Goal: Information Seeking & Learning: Learn about a topic

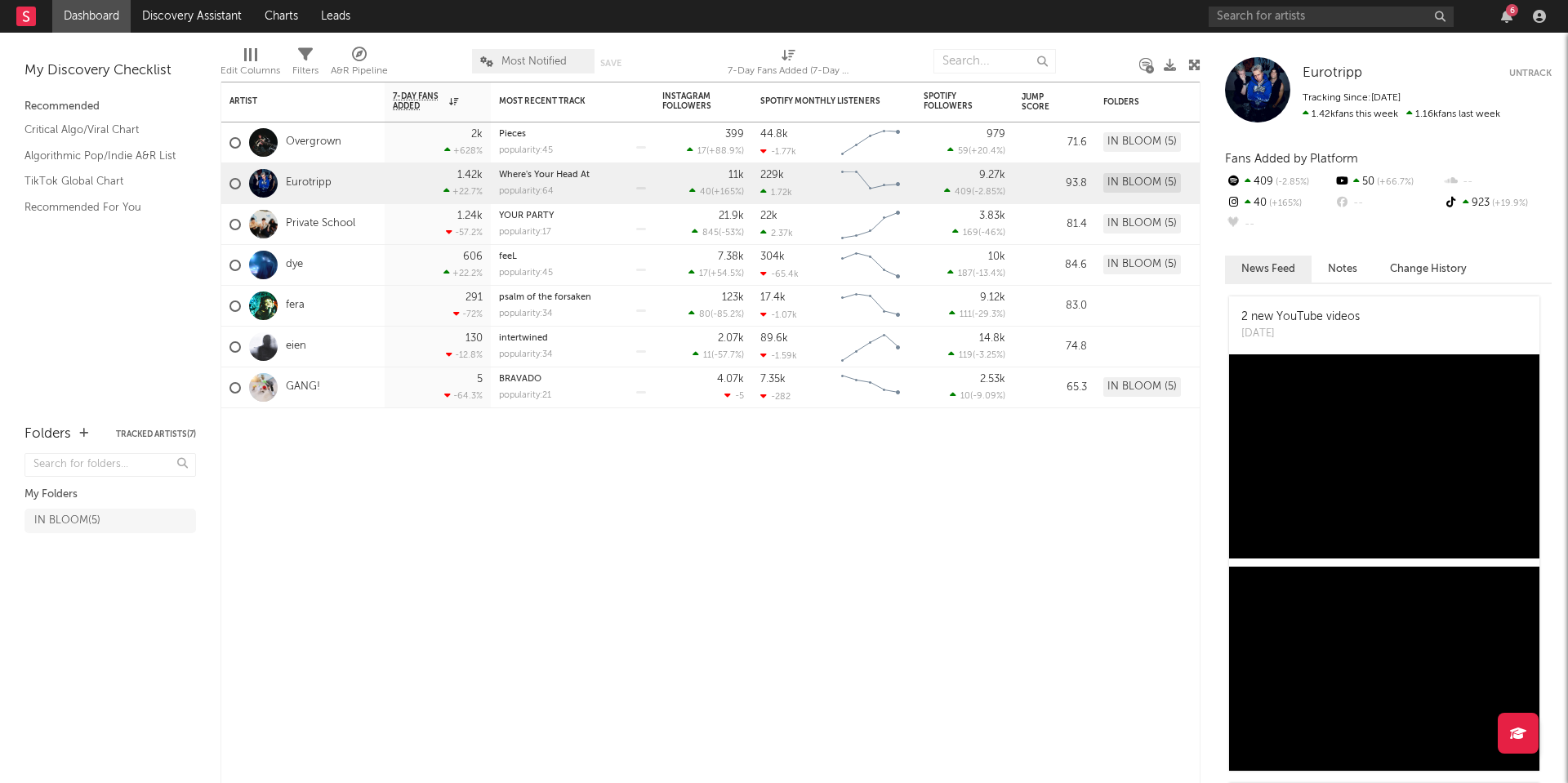
click at [108, 248] on div "My Discovery Checklist Recommended Critical Algo/Viral Chart Algorithmic Pop/In…" at bounding box center [110, 220] width 220 height 376
click at [1231, 20] on input "text" at bounding box center [1330, 17] width 245 height 21
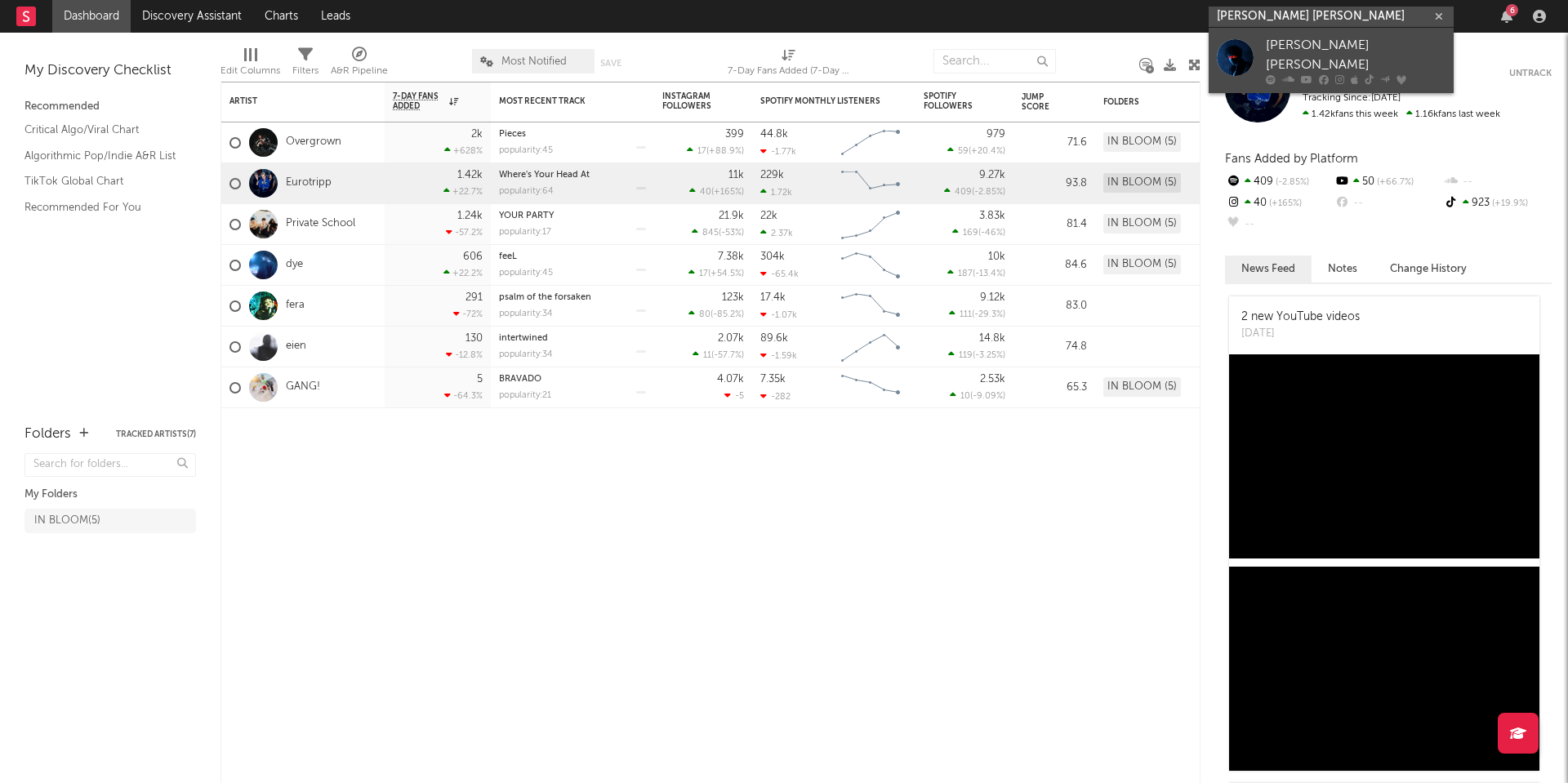
type input "[PERSON_NAME] [PERSON_NAME]"
click at [1257, 42] on link "[PERSON_NAME] [PERSON_NAME]" at bounding box center [1330, 60] width 245 height 65
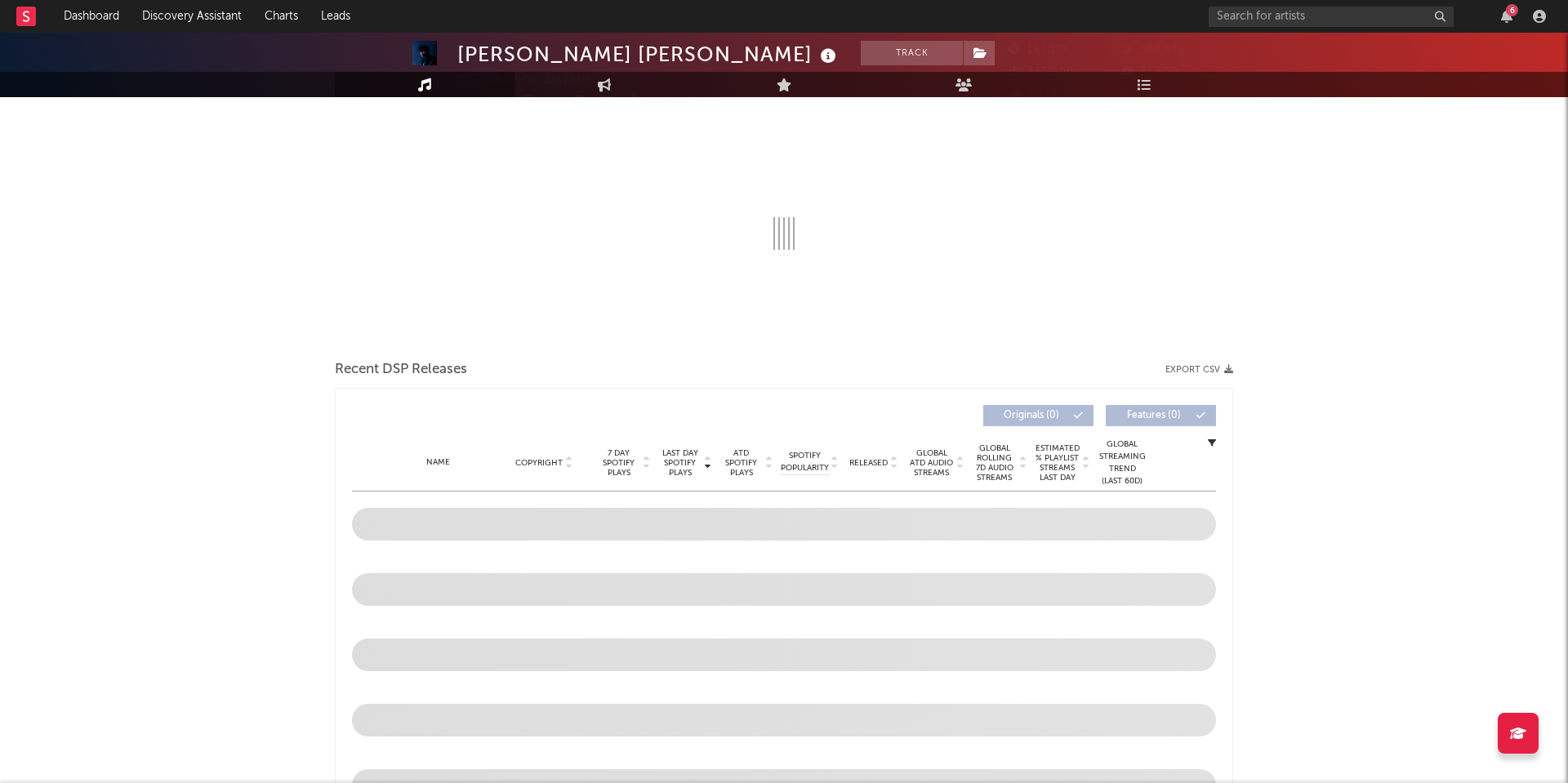
select select "6m"
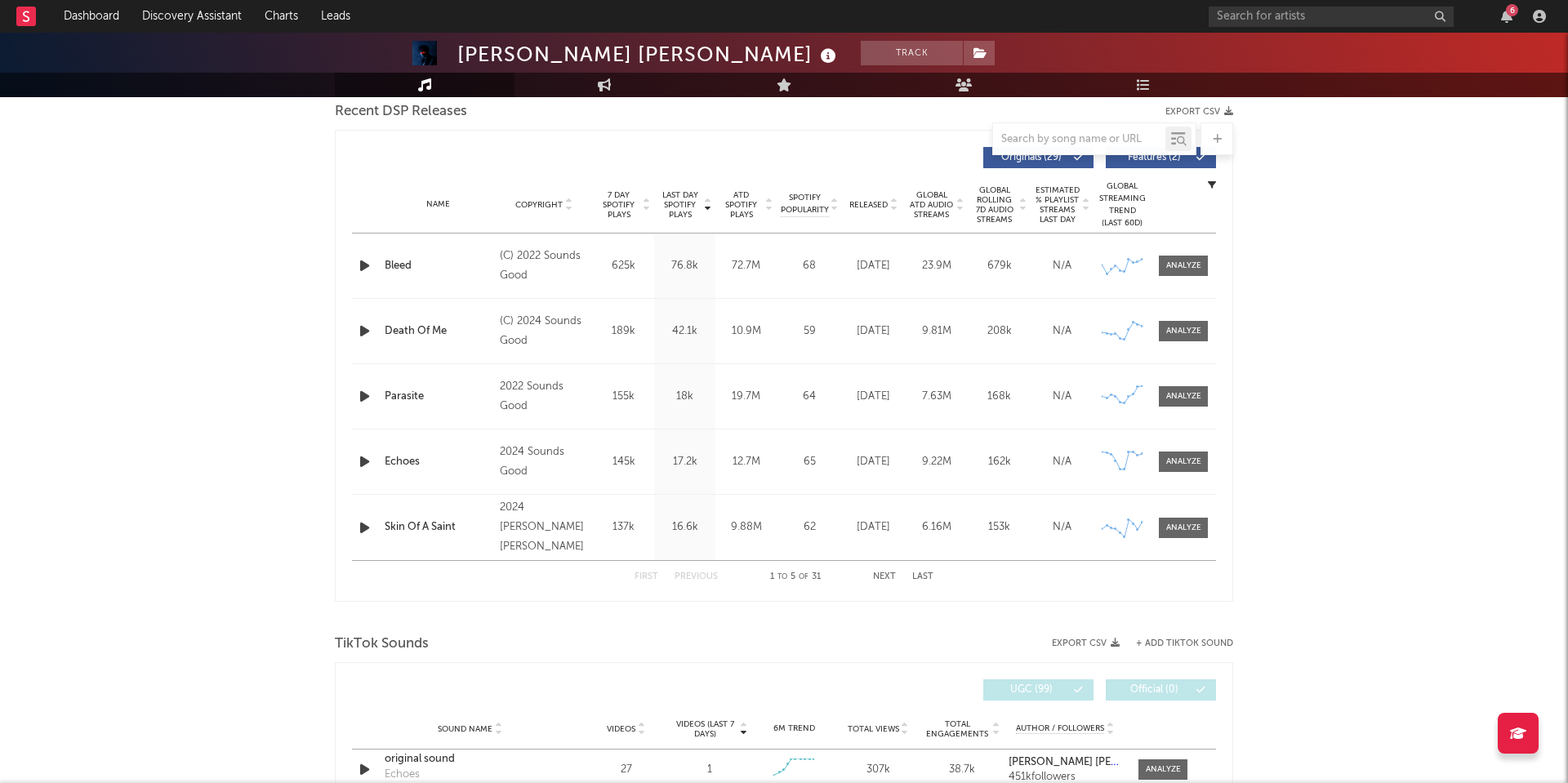
scroll to position [588, 0]
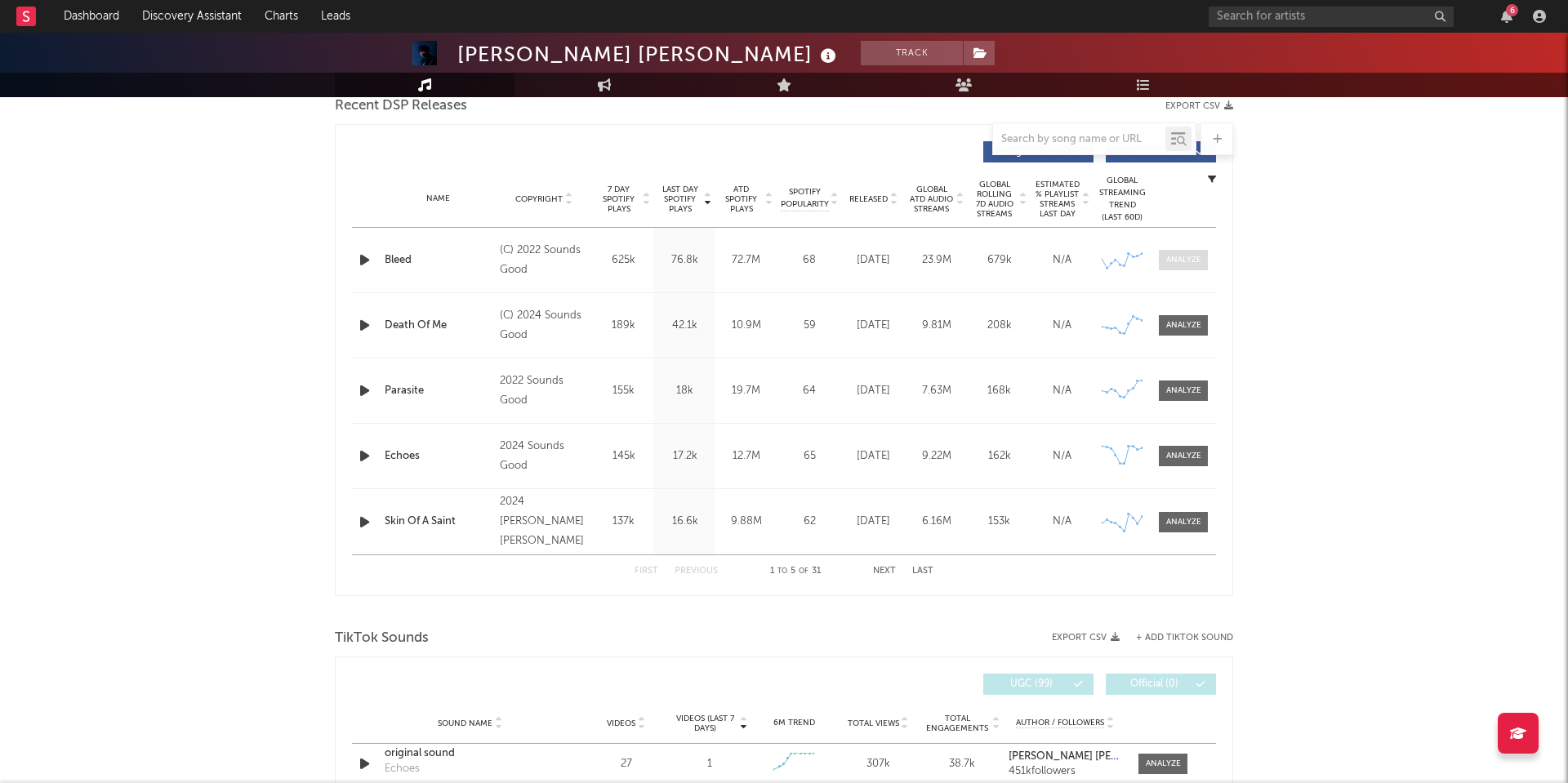
click at [1184, 259] on div at bounding box center [1184, 260] width 35 height 12
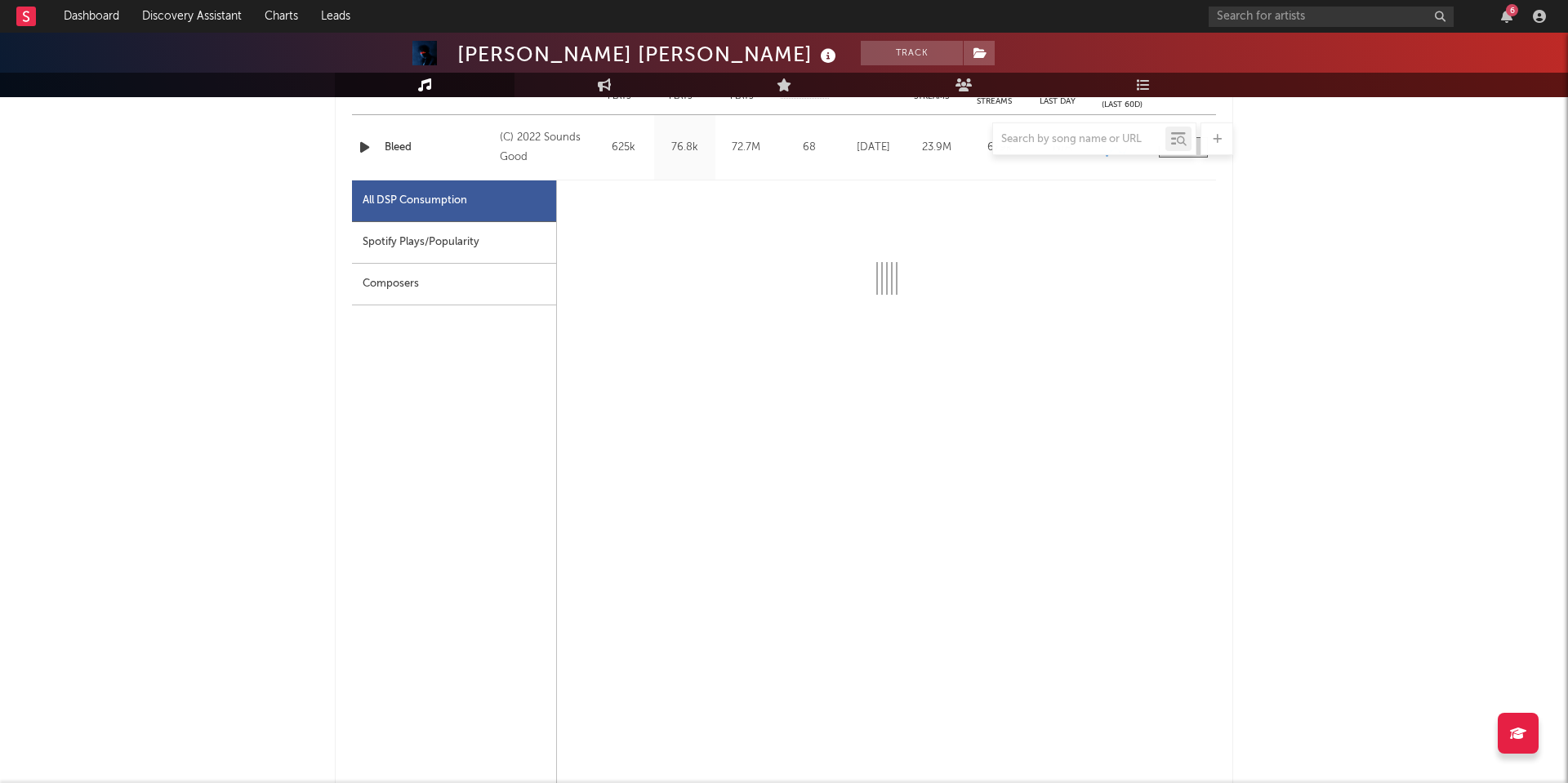
scroll to position [701, 0]
select select "6m"
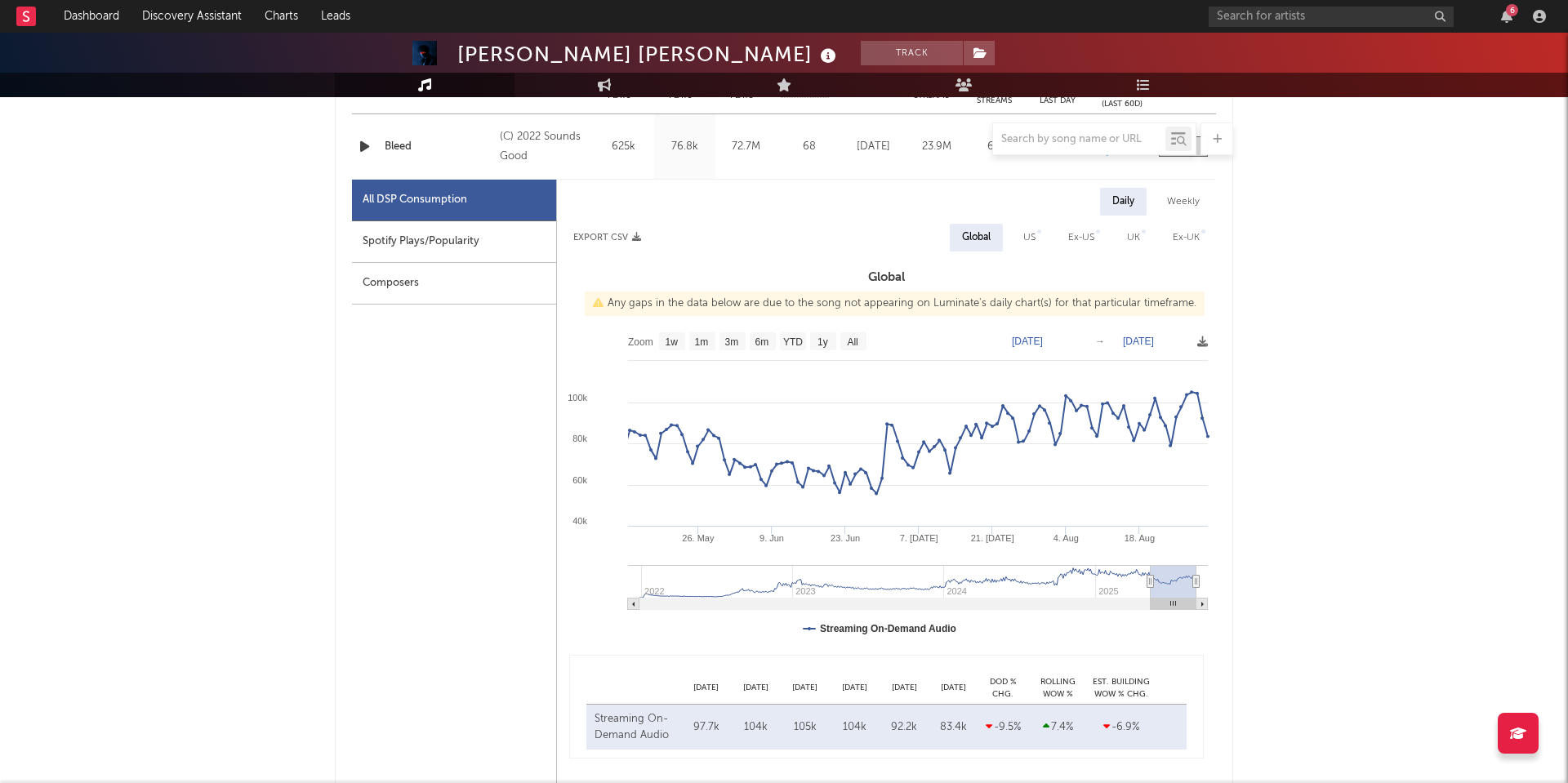
type input "[DATE]"
select select "3m"
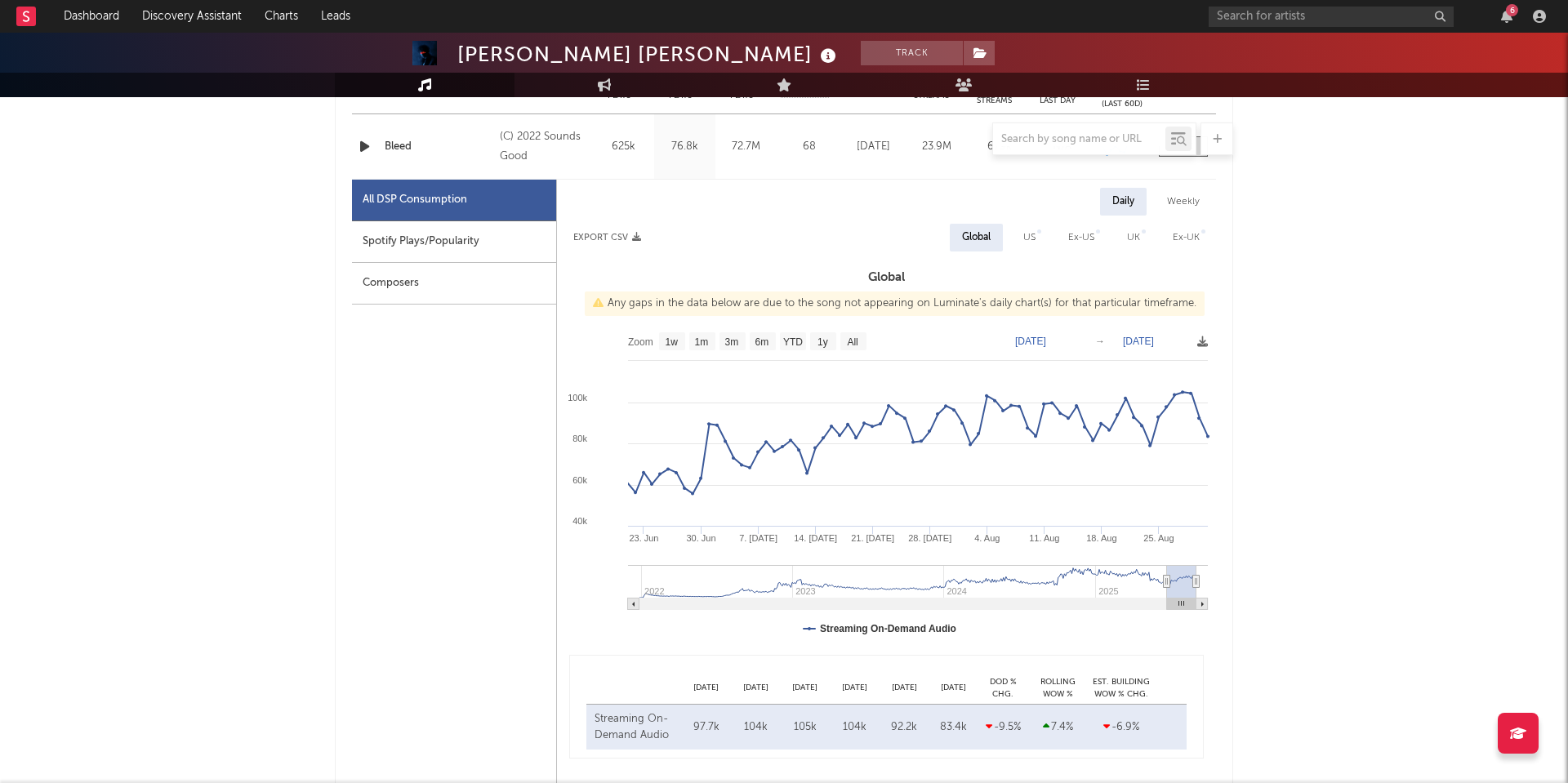
drag, startPoint x: 1124, startPoint y: 582, endPoint x: 1169, endPoint y: 587, distance: 45.3
click at [1169, 587] on icon at bounding box center [1166, 581] width 7 height 12
type input "[DATE]"
select select "3m"
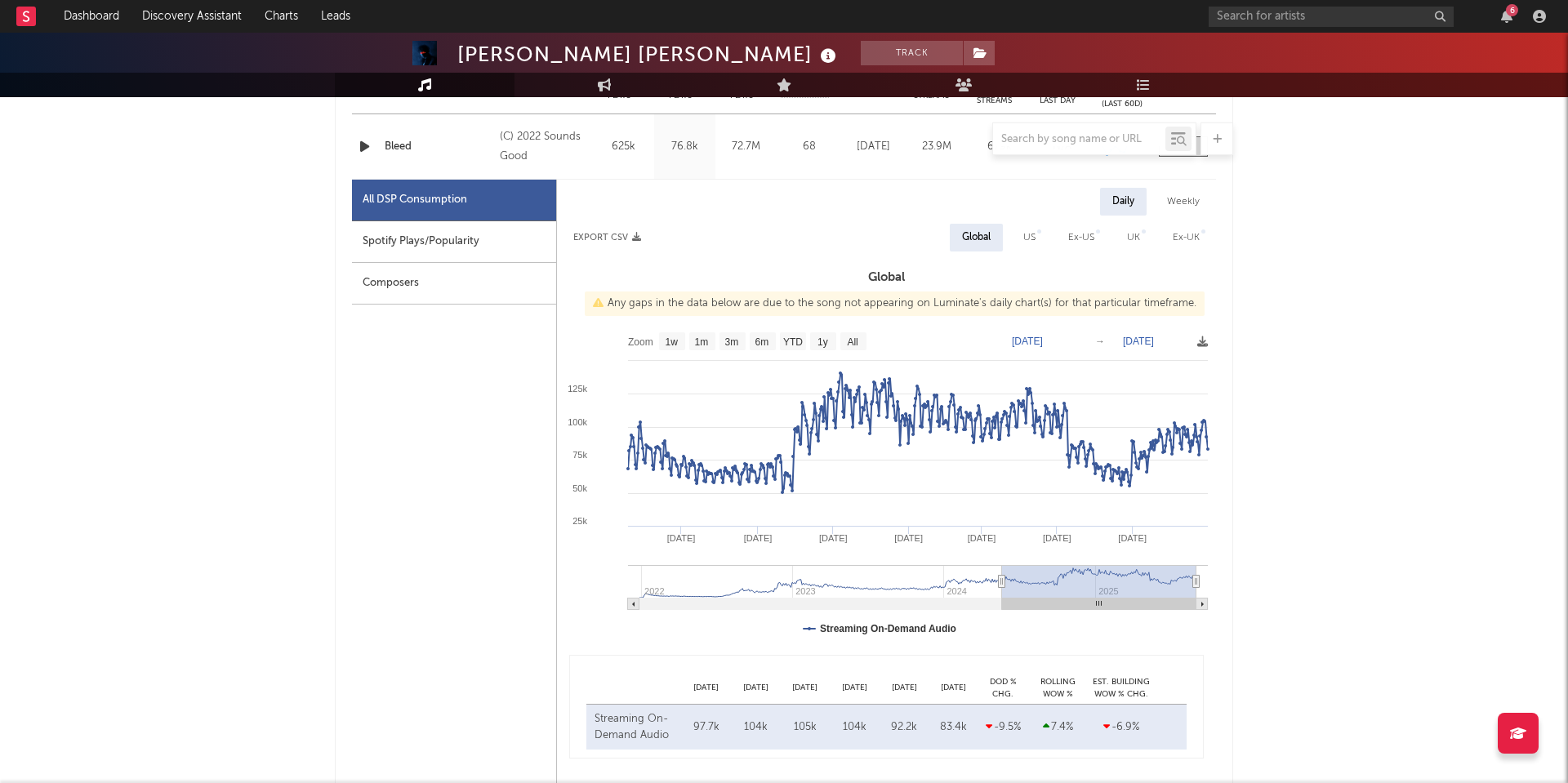
type input "[DATE]"
drag, startPoint x: 1171, startPoint y: 585, endPoint x: 998, endPoint y: 585, distance: 173.0
click at [999, 585] on icon at bounding box center [1002, 581] width 7 height 12
click at [99, 27] on link "Dashboard" at bounding box center [91, 16] width 79 height 32
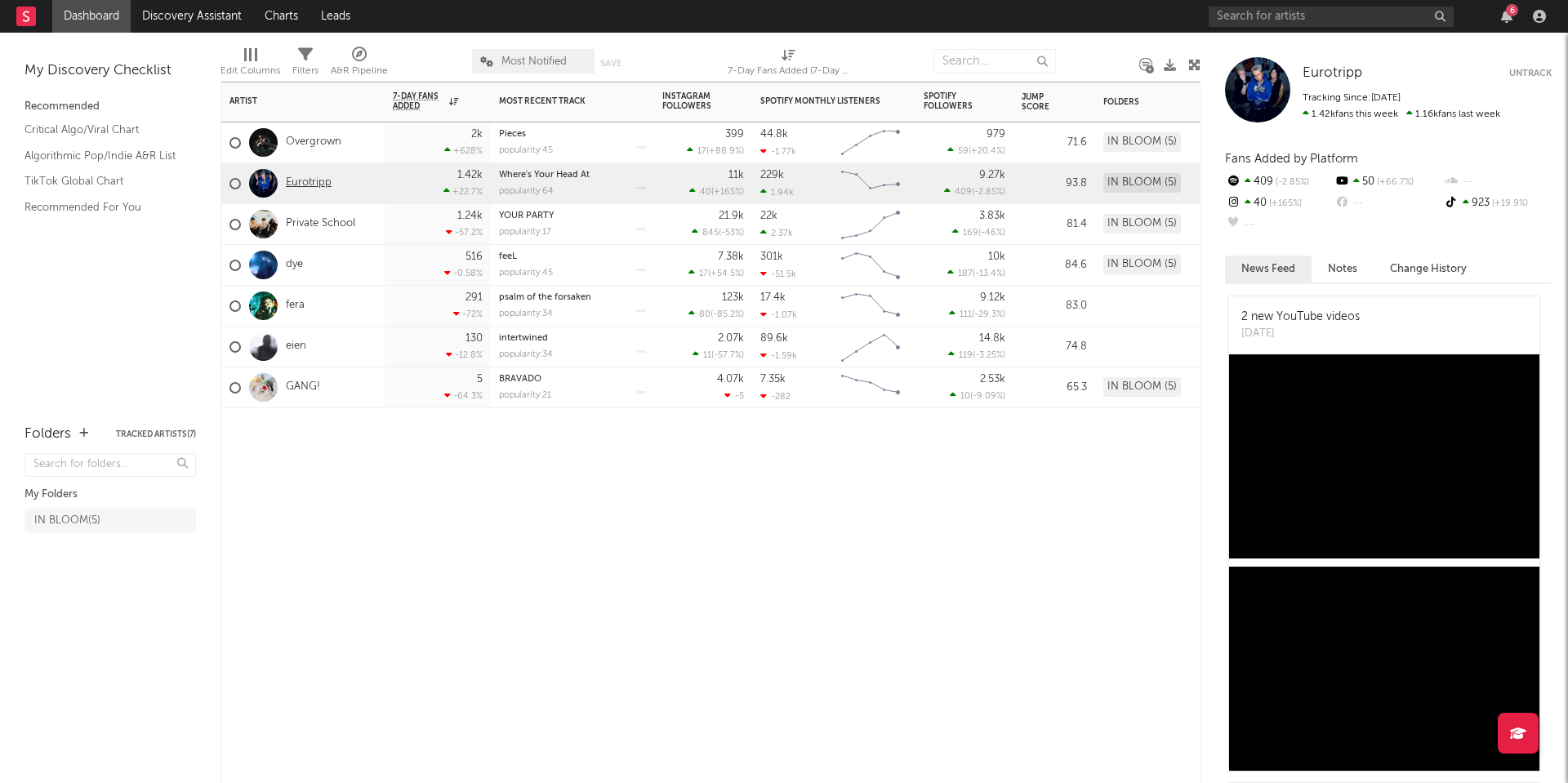
click at [312, 182] on link "Eurotripp" at bounding box center [309, 183] width 46 height 14
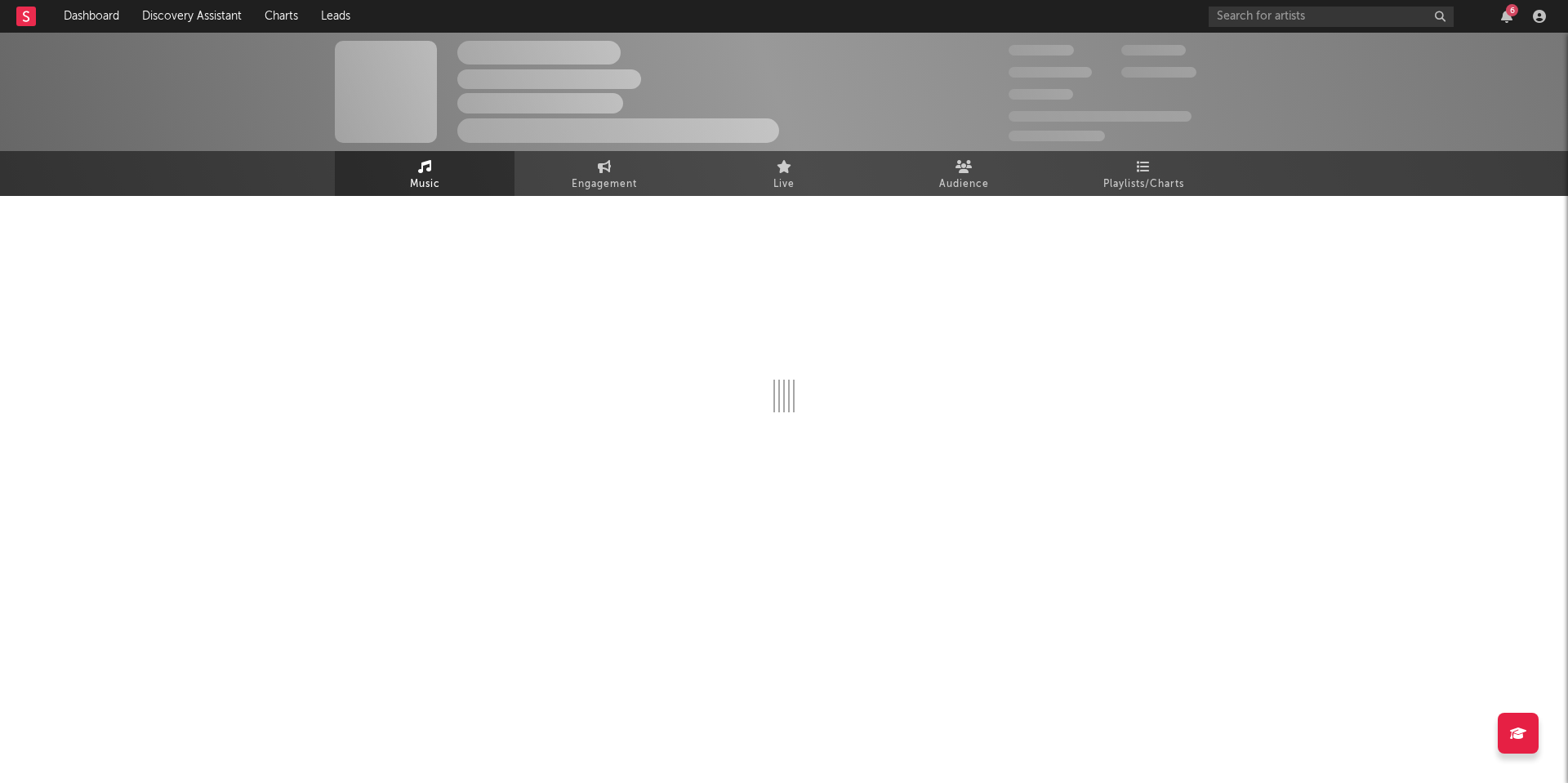
select select "1w"
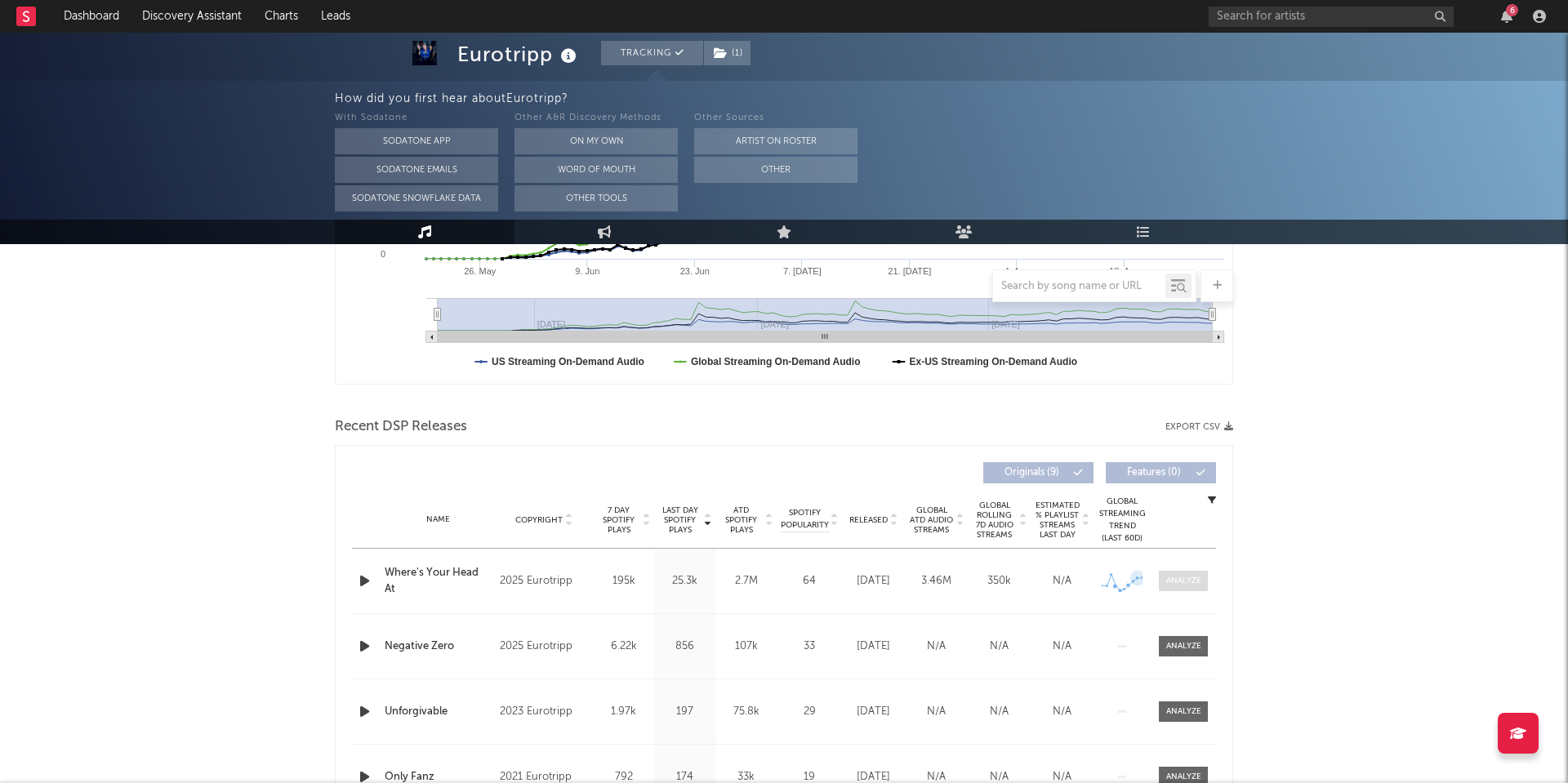
click at [1176, 577] on div at bounding box center [1184, 581] width 35 height 12
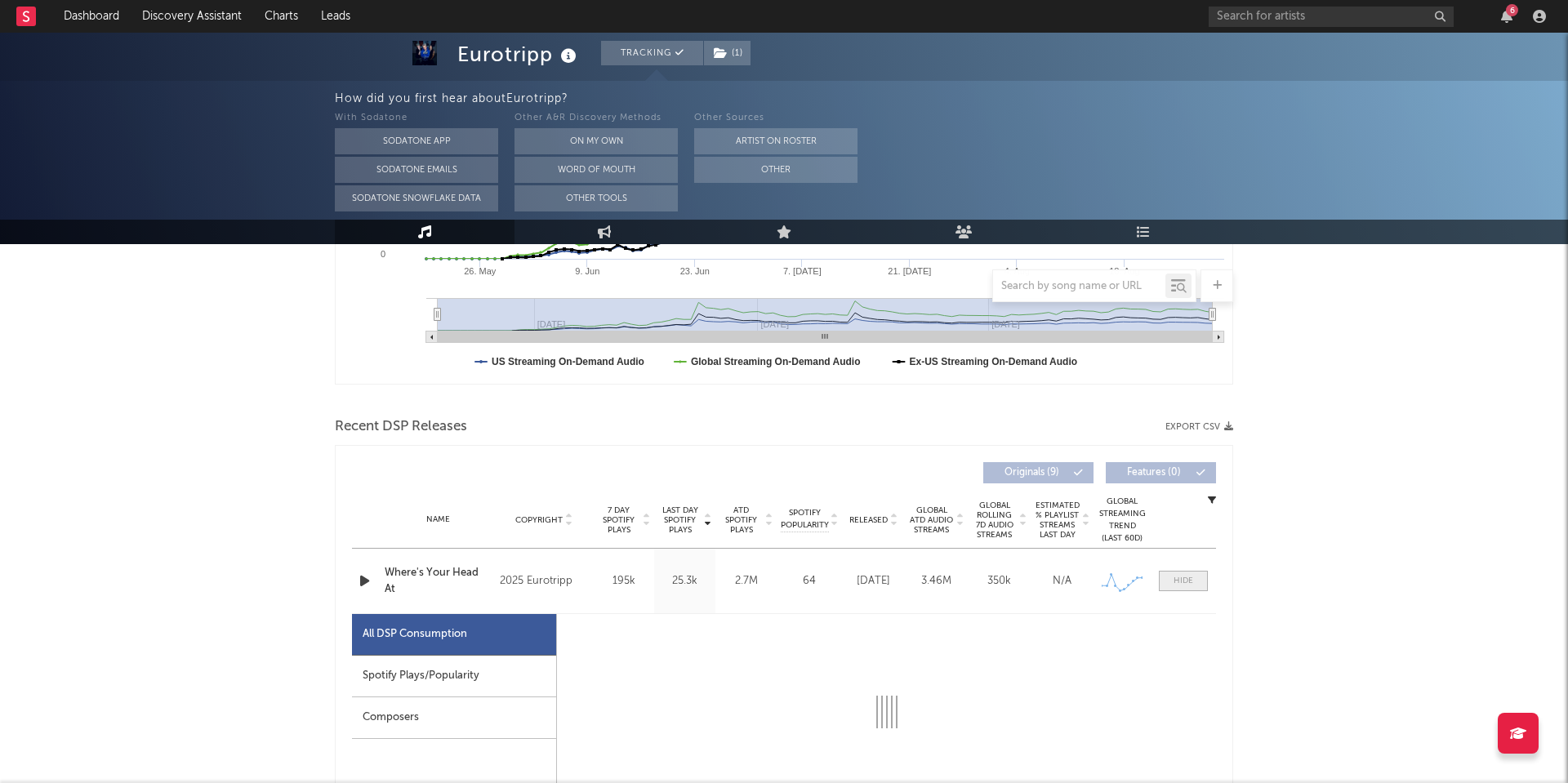
scroll to position [742, 0]
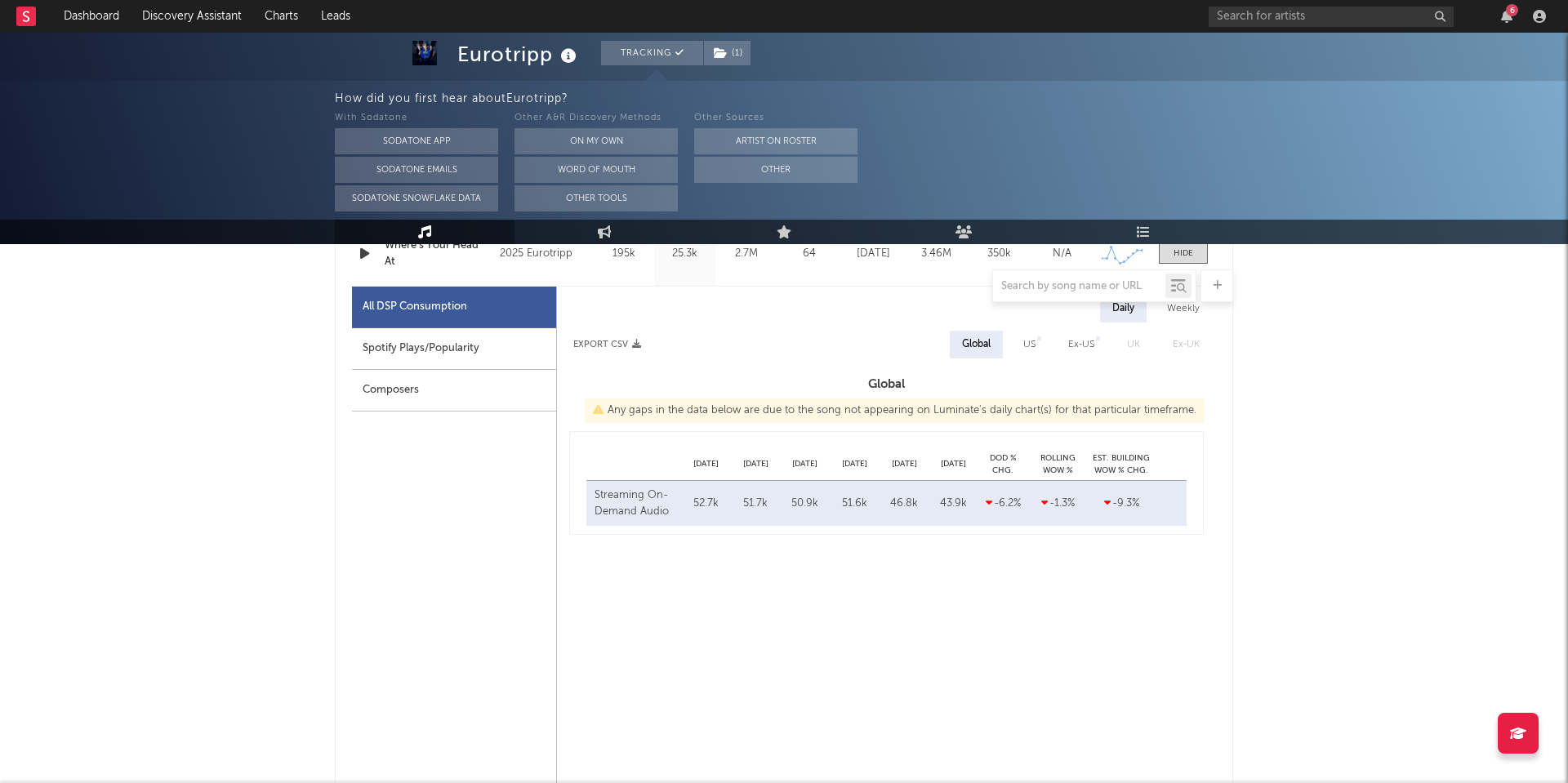
select select "1w"
